Goal: Information Seeking & Learning: Learn about a topic

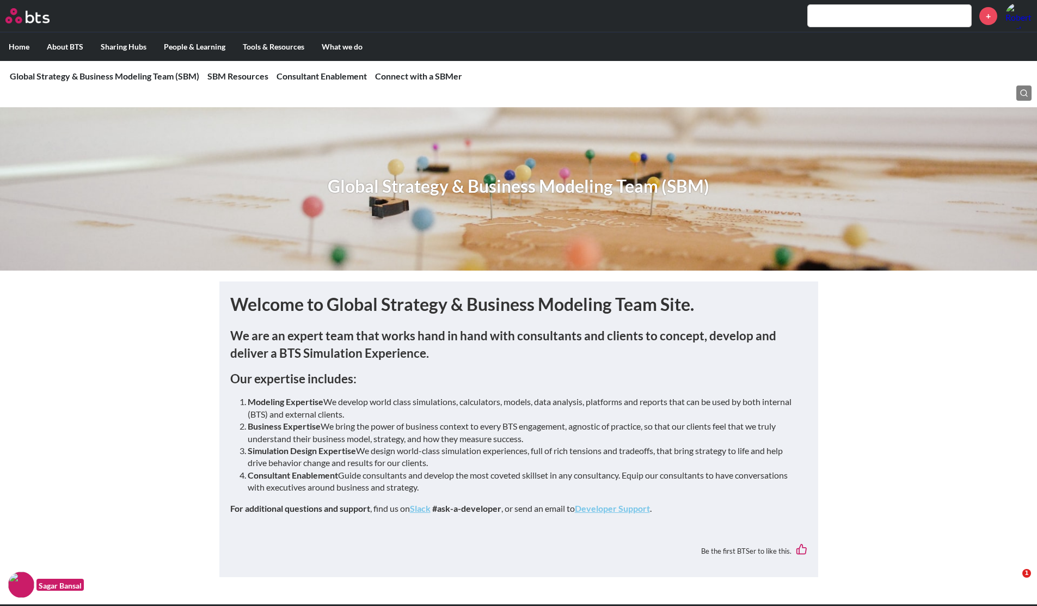
click at [856, 15] on input "text" at bounding box center [889, 16] width 163 height 22
click at [834, 17] on input "text" at bounding box center [889, 16] width 163 height 22
type input "d"
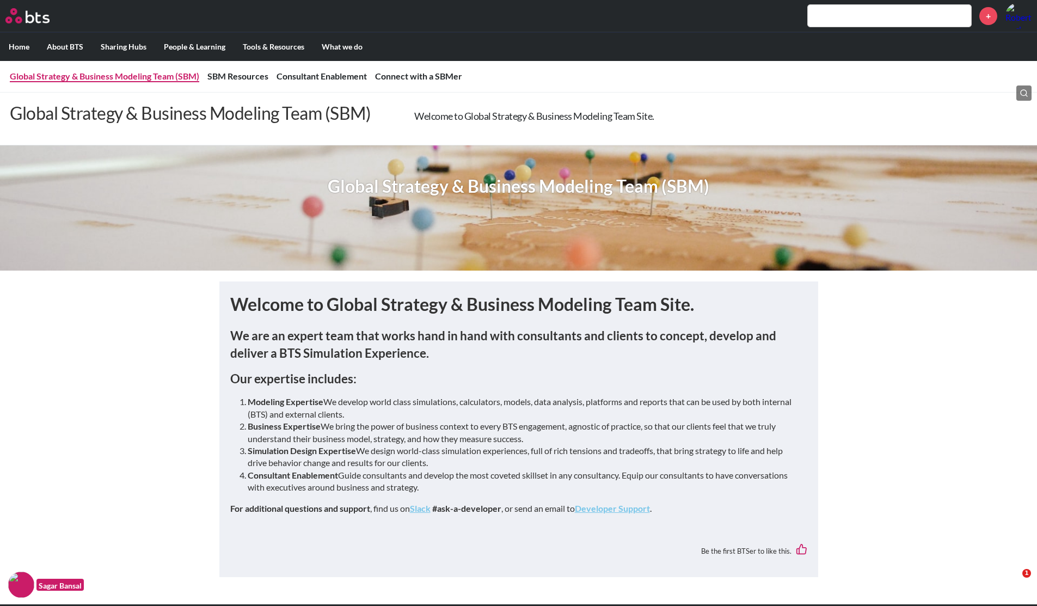
click at [99, 81] on link "Global Strategy & Business Modeling Team (SBM)" at bounding box center [104, 76] width 189 height 10
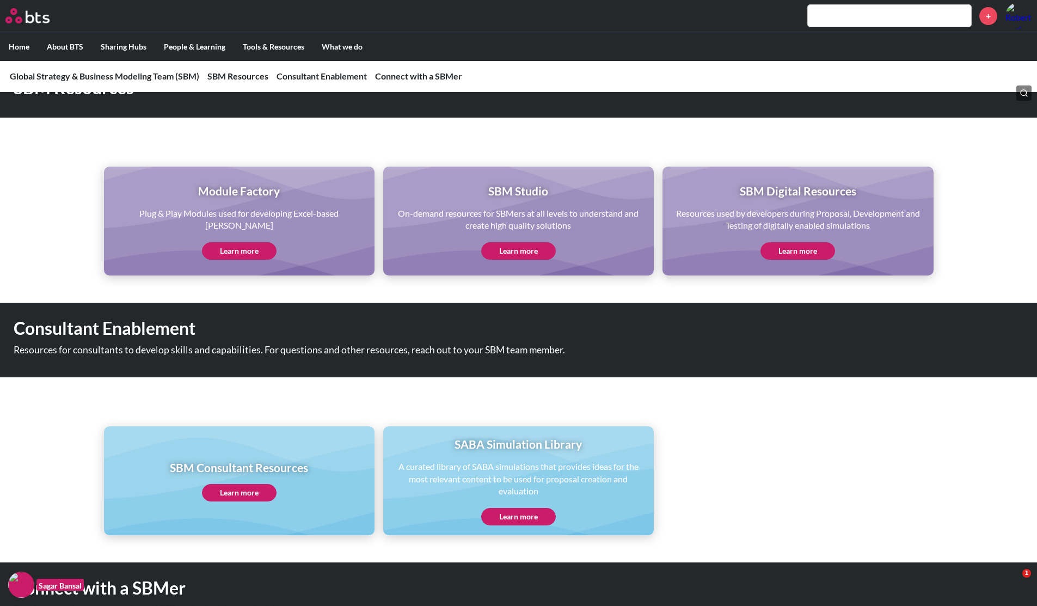
scroll to position [543, 0]
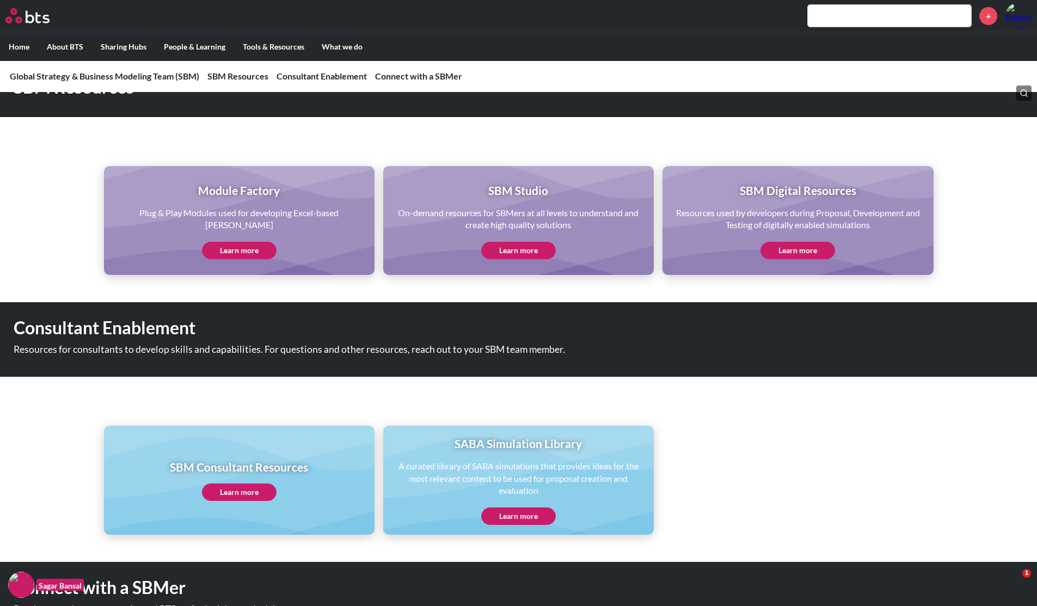
click at [247, 242] on link "Learn more" at bounding box center [239, 250] width 75 height 17
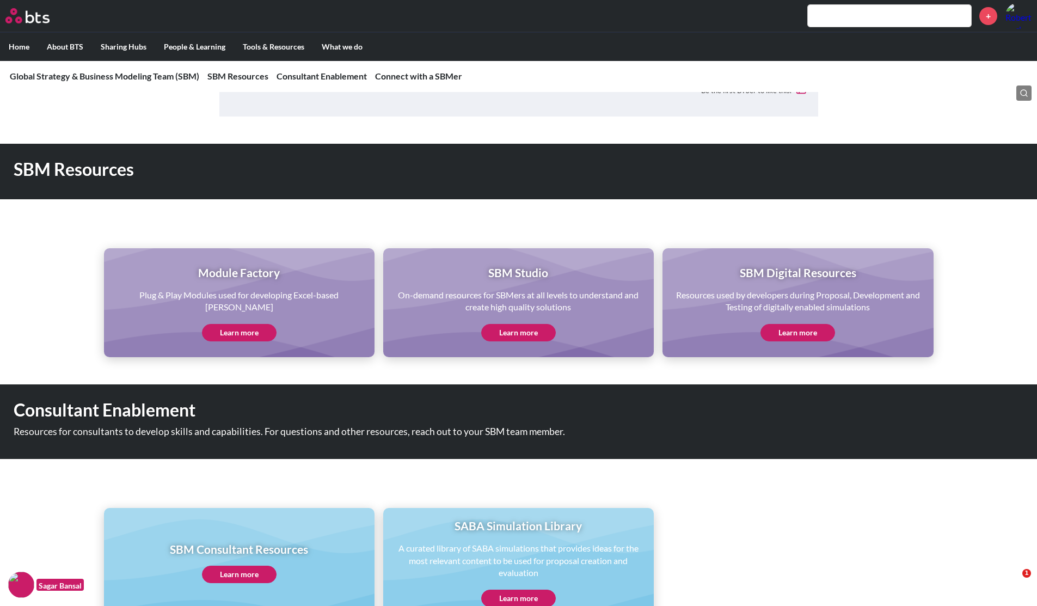
scroll to position [459, 0]
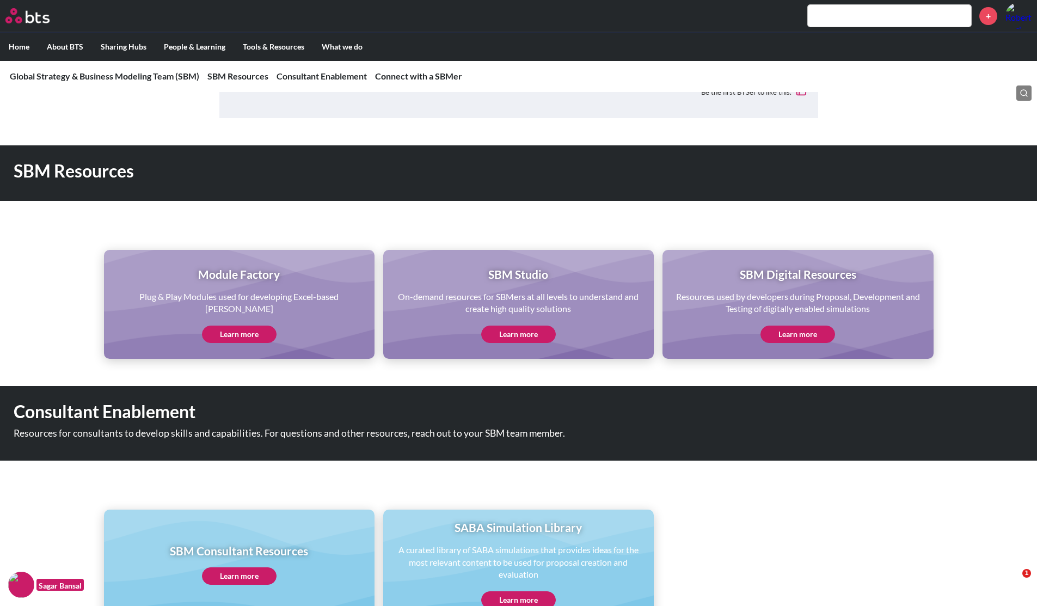
click at [504, 331] on link "Learn more" at bounding box center [518, 334] width 75 height 17
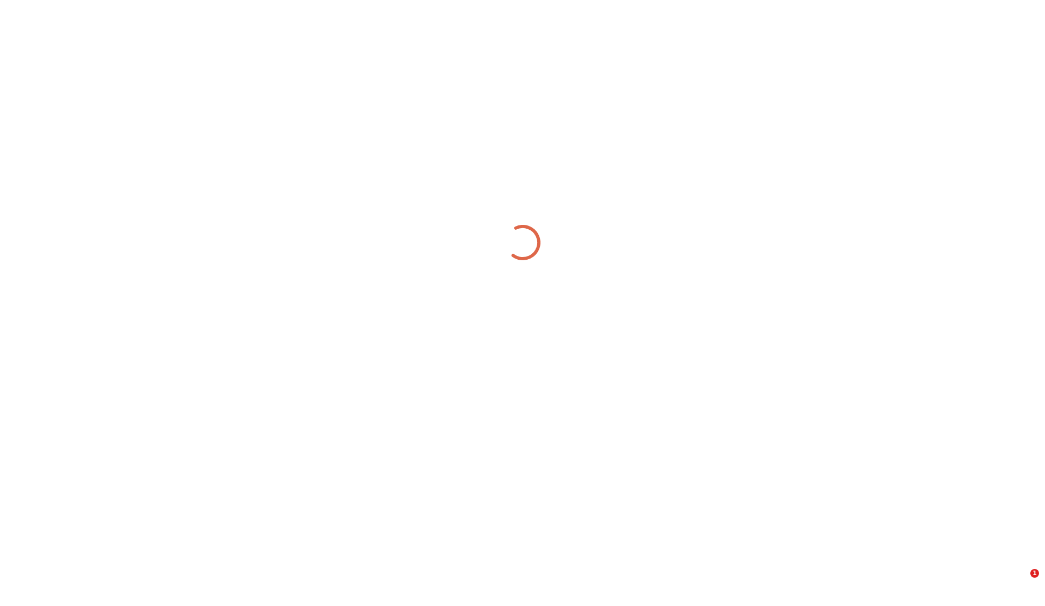
click at [611, 171] on div at bounding box center [522, 242] width 1045 height 485
click at [632, 147] on div at bounding box center [522, 242] width 1045 height 485
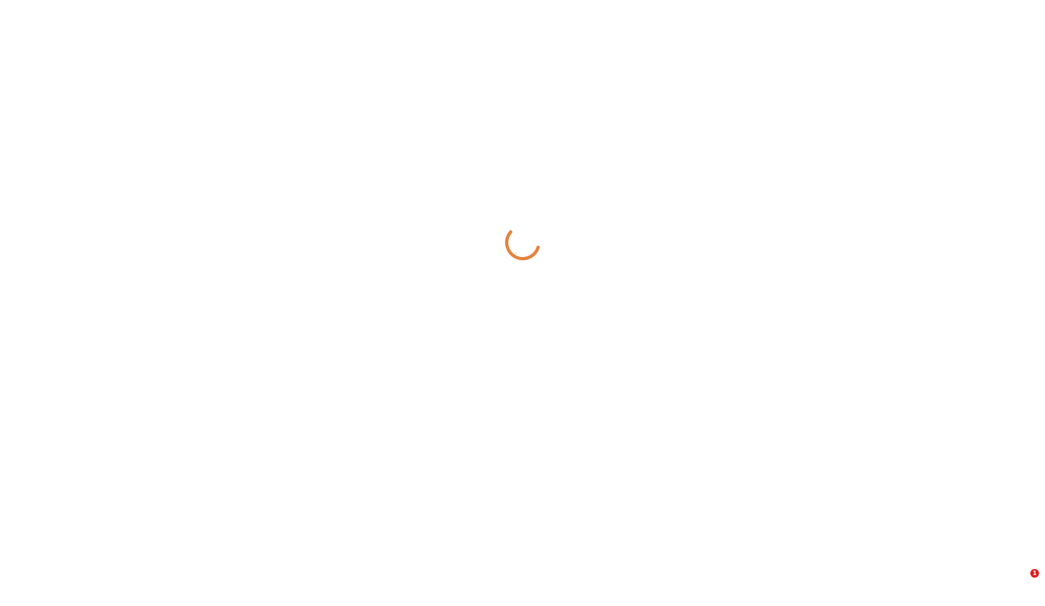
click at [632, 147] on div at bounding box center [522, 242] width 1045 height 485
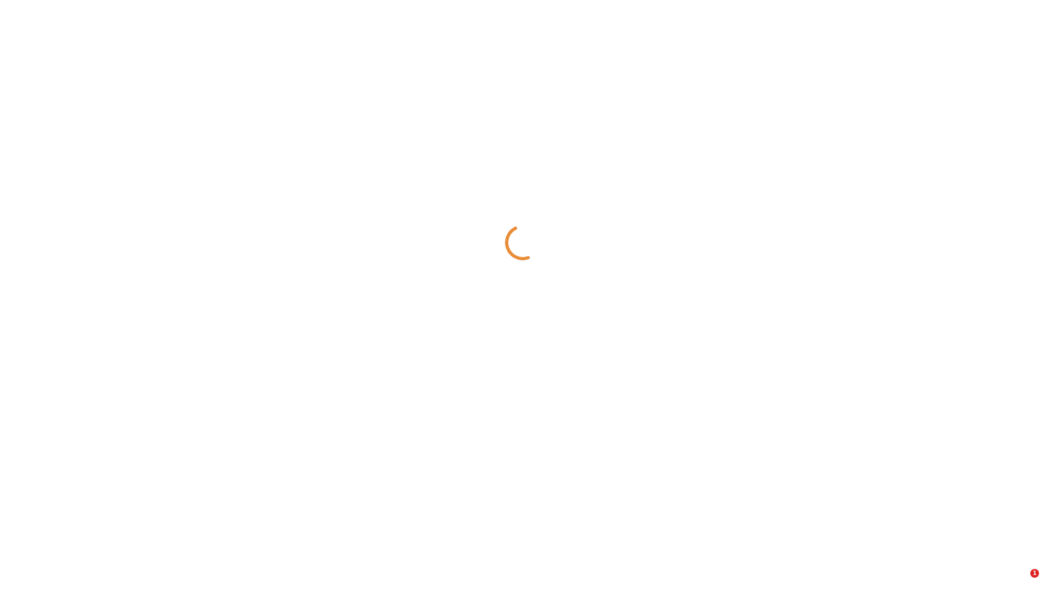
click at [632, 147] on div at bounding box center [522, 242] width 1045 height 485
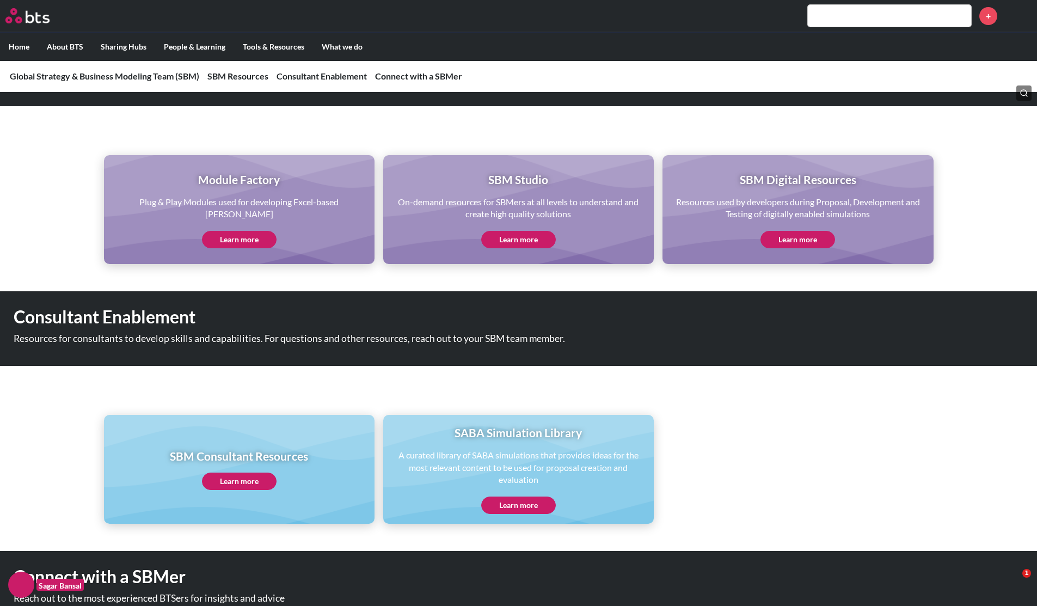
scroll to position [553, 0]
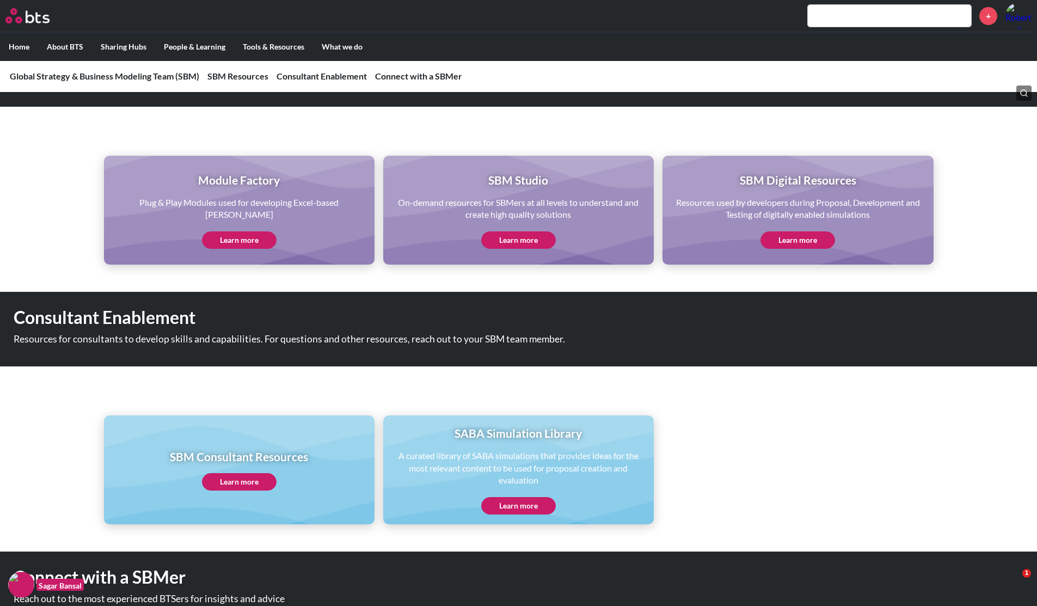
click at [248, 236] on link "Learn more" at bounding box center [239, 239] width 75 height 17
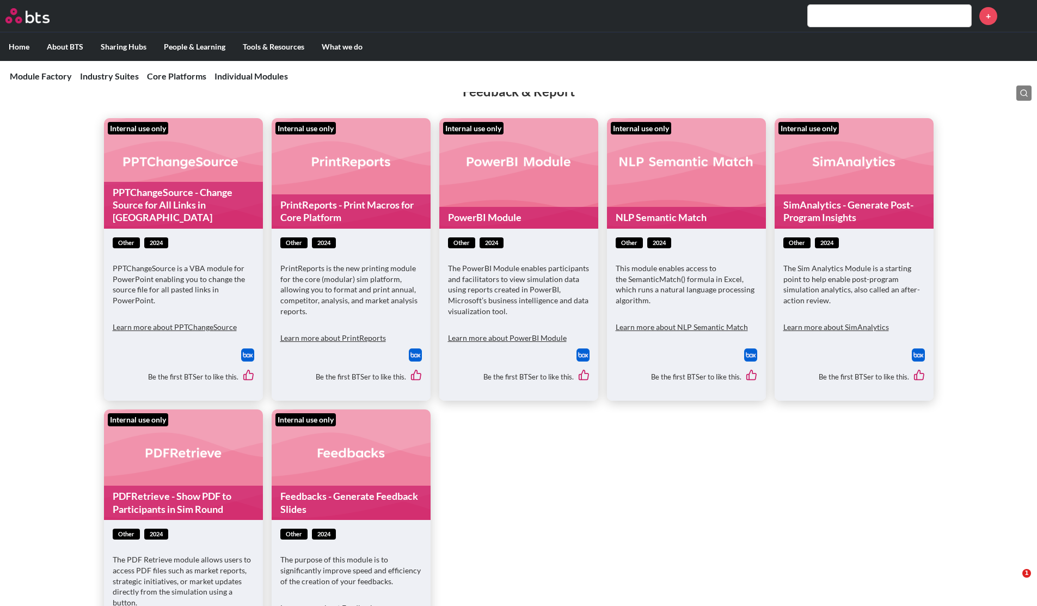
scroll to position [6335, 0]
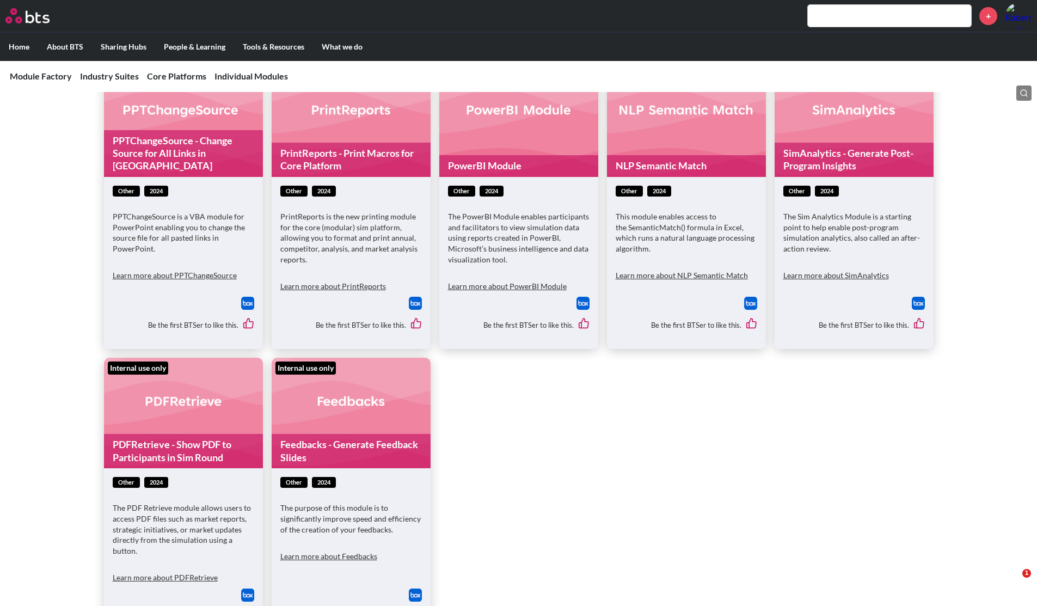
click at [414, 589] on img at bounding box center [415, 595] width 13 height 13
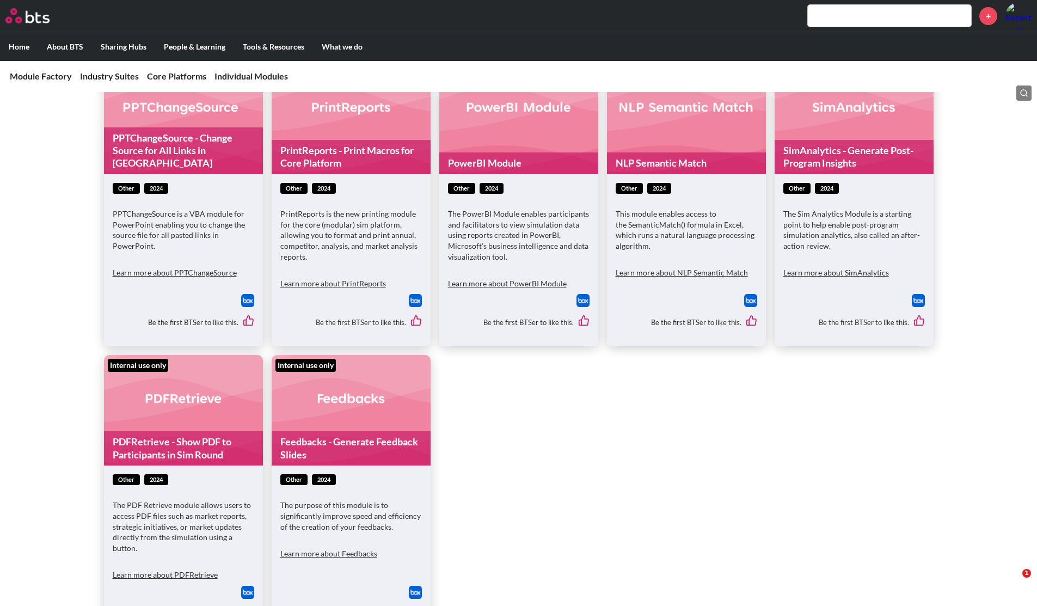
scroll to position [6339, 0]
click at [341, 378] on figure "Internal use only Feedbacks - Generate Feedback Slides" at bounding box center [351, 409] width 159 height 111
click at [321, 542] on button "Learn more about Feedbacks" at bounding box center [328, 553] width 97 height 22
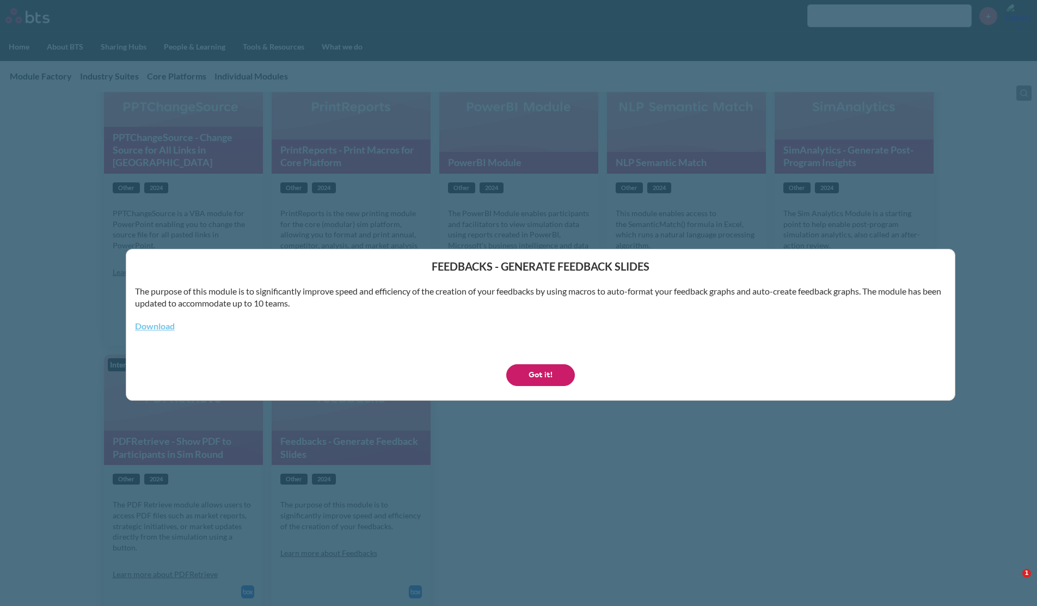
click at [522, 371] on button "Got it!" at bounding box center [540, 375] width 69 height 22
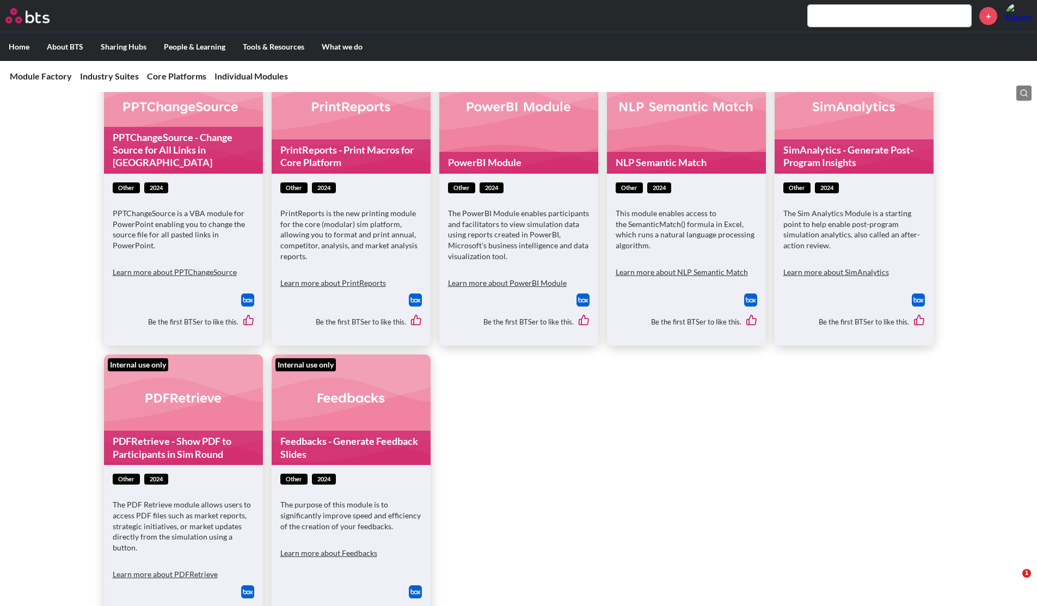
click at [415, 585] on img at bounding box center [415, 591] width 13 height 13
